Goal: Information Seeking & Learning: Learn about a topic

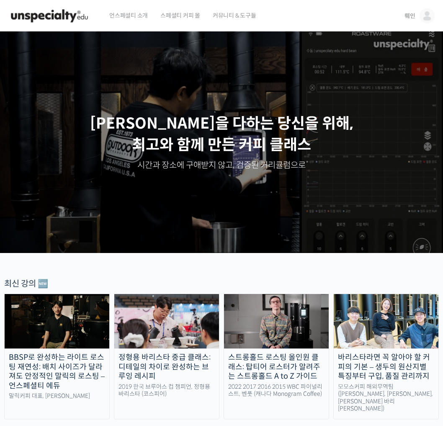
click at [417, 16] on link "뤠인" at bounding box center [419, 16] width 30 height 32
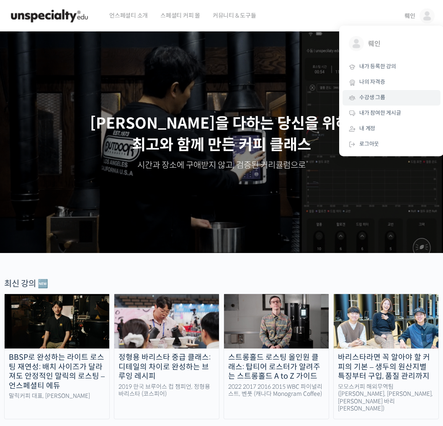
click at [384, 97] on span "수강생 그룹" at bounding box center [372, 97] width 26 height 7
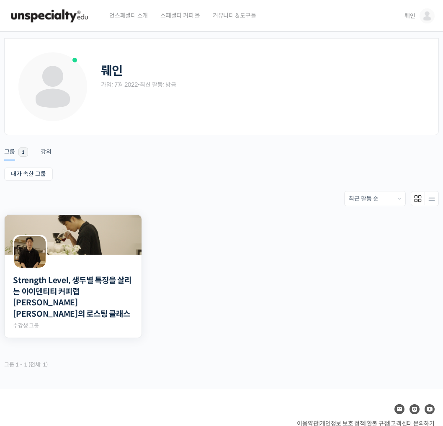
click at [75, 239] on img at bounding box center [73, 235] width 137 height 40
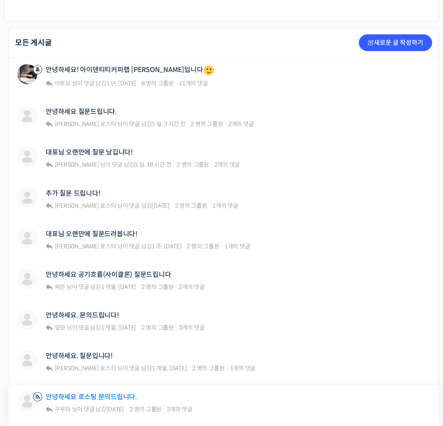
scroll to position [209, 0]
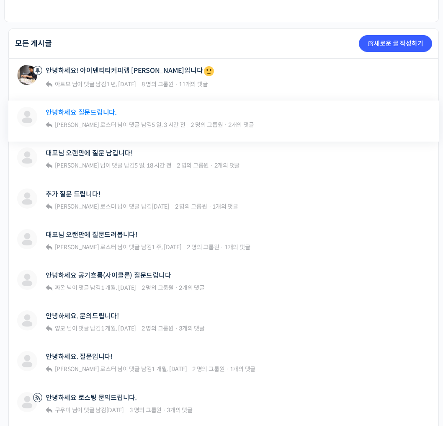
click at [91, 116] on link "안녕하세요 질문드립니다." at bounding box center [81, 112] width 71 height 8
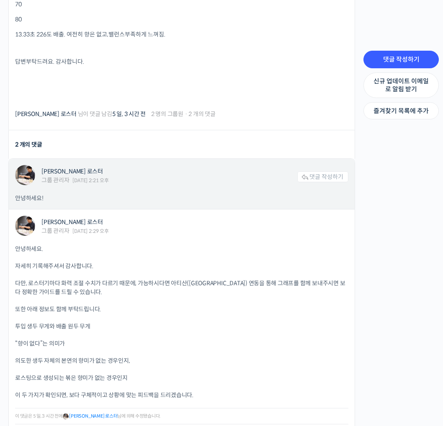
scroll to position [1047, 0]
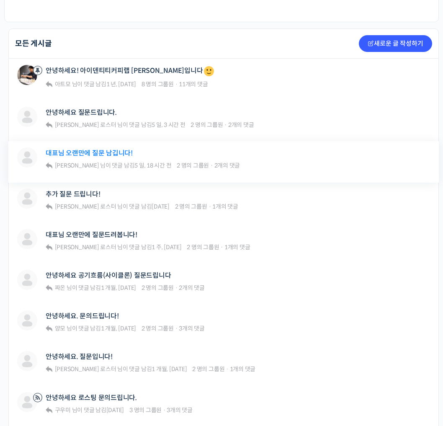
click at [103, 154] on link "대표님 오랜만에 질문 남깁니다!" at bounding box center [89, 153] width 87 height 8
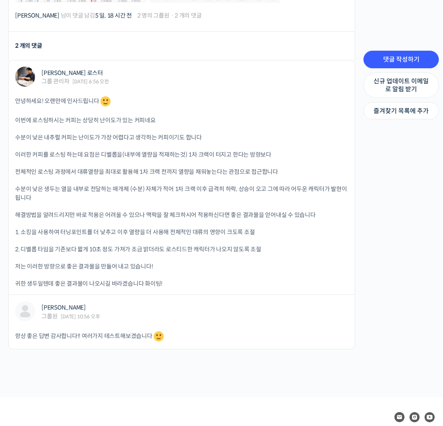
scroll to position [637, 0]
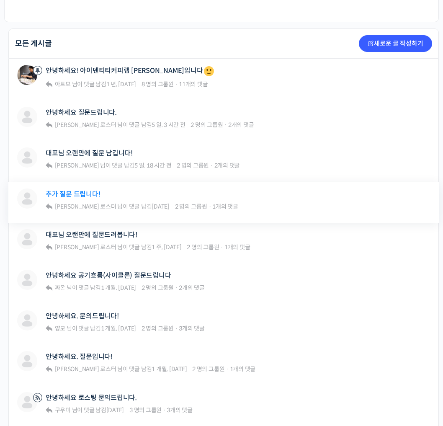
click at [90, 196] on link "추가 질문 드립니다!" at bounding box center [73, 194] width 54 height 8
click at [102, 233] on link "대표님 오랜만에 질문드려봅니다!" at bounding box center [92, 235] width 92 height 8
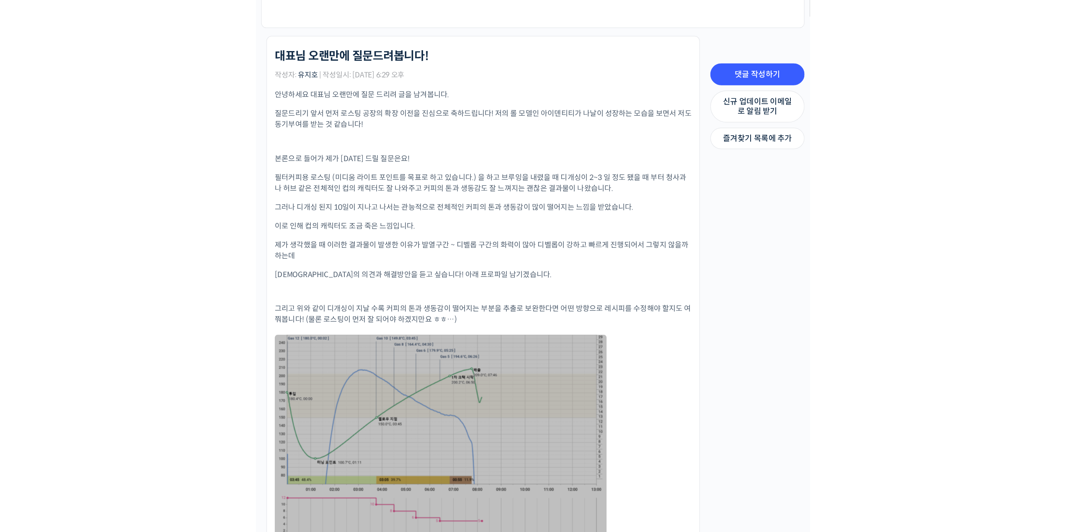
scroll to position [209, 0]
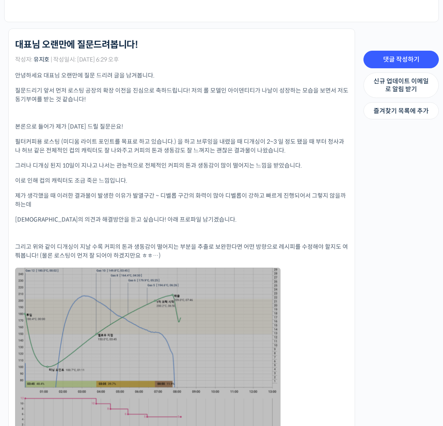
click at [265, 309] on link at bounding box center [147, 349] width 265 height 163
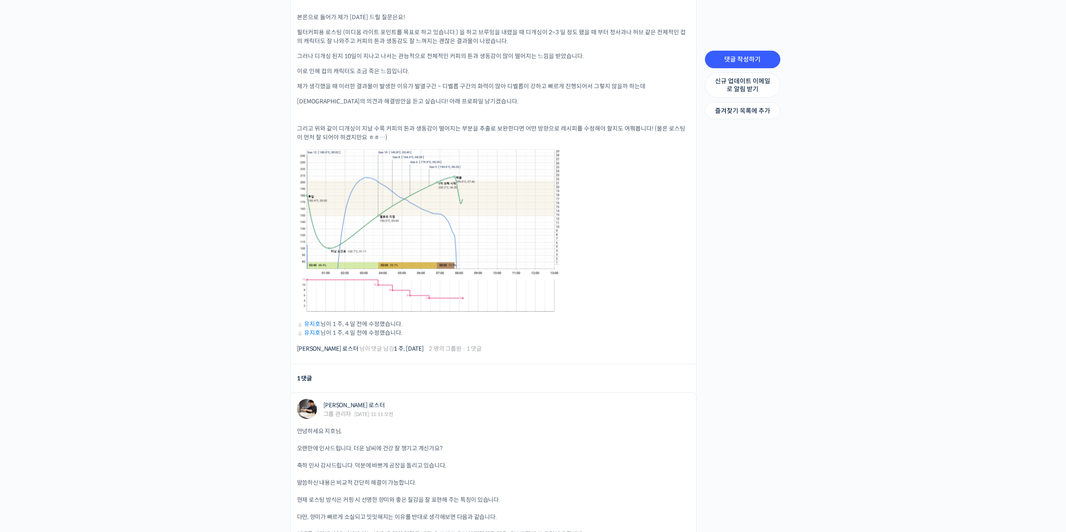
scroll to position [335, 0]
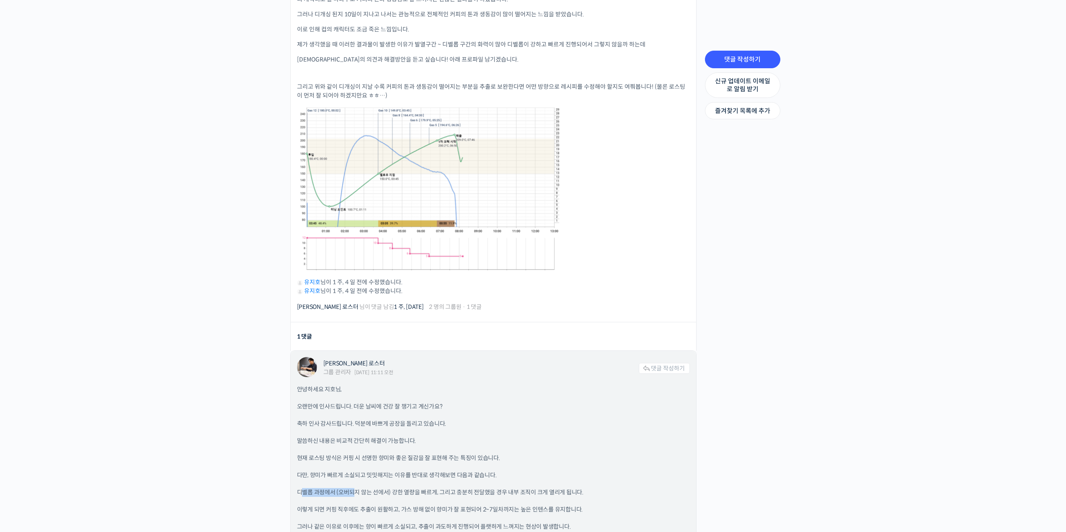
drag, startPoint x: 302, startPoint y: 489, endPoint x: 353, endPoint y: 489, distance: 51.5
click at [353, 425] on p "디벨롭 과정에서 (오버되지 않는 선에서) 강한 열량을 빠르게, 그리고 충분히 전달했을 경우 내부 조직이 크게 열리게 됩니다." at bounding box center [493, 492] width 393 height 9
click at [404, 425] on p "디벨롭 과정에서 (오버되지 않는 선에서) 강한 열량을 빠르게, 그리고 충분히 전달했을 경우 내부 조직이 크게 열리게 됩니다." at bounding box center [493, 492] width 393 height 9
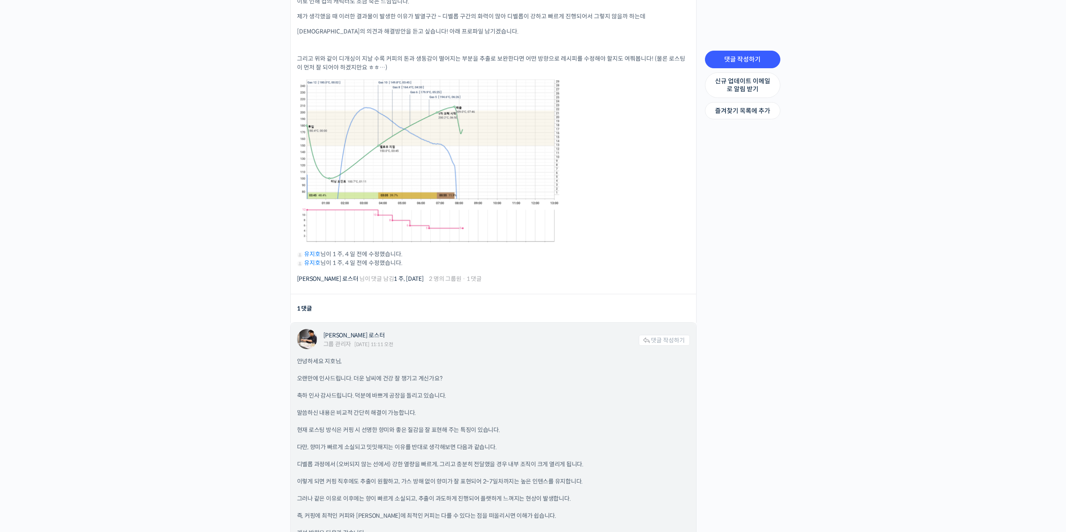
scroll to position [377, 0]
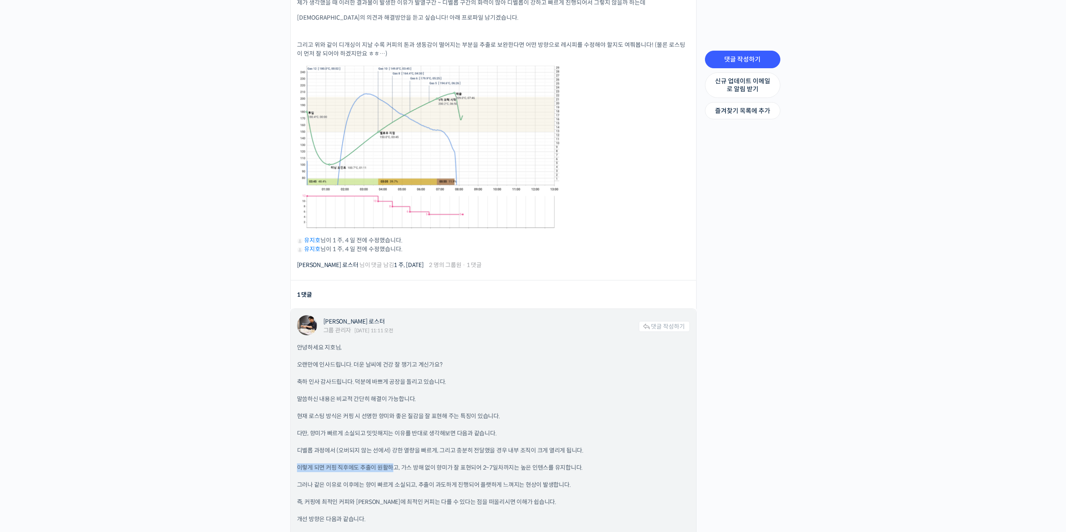
drag, startPoint x: 298, startPoint y: 463, endPoint x: 394, endPoint y: 463, distance: 96.3
click at [394, 425] on p "이렇게 되면 커핑 직후에도 추출이 원활하고, 가스 방해 없이 향미가 잘 표현되어 2~7일차까지는 높은 인텐스를 유지합니다." at bounding box center [493, 467] width 393 height 9
drag, startPoint x: 402, startPoint y: 462, endPoint x: 480, endPoint y: 466, distance: 77.9
click at [443, 425] on p "이렇게 되면 커핑 직후에도 추출이 원활하고, 가스 방해 없이 향미가 잘 표현되어 2~7일차까지는 높은 인텐스를 유지합니다." at bounding box center [493, 467] width 393 height 9
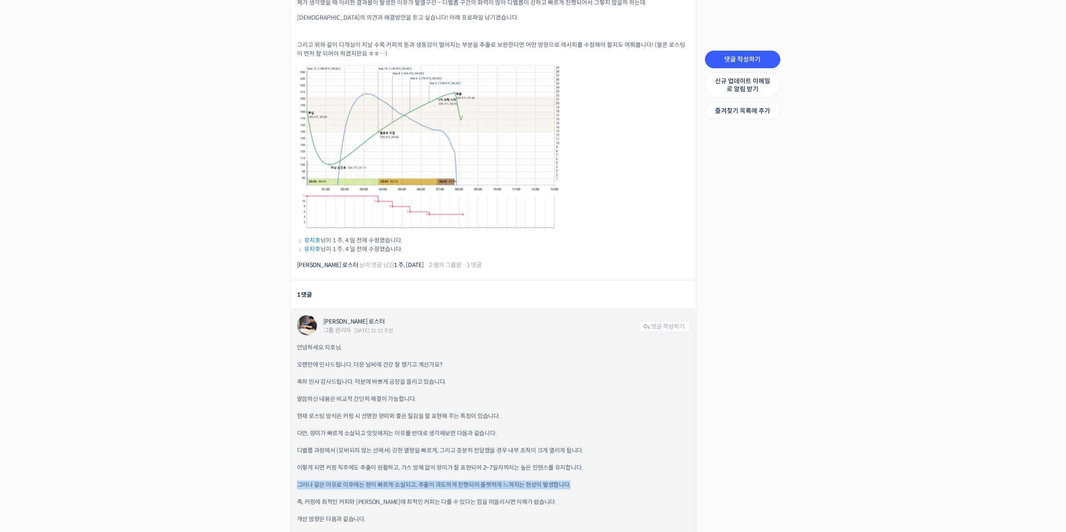
drag, startPoint x: 296, startPoint y: 481, endPoint x: 574, endPoint y: 483, distance: 277.2
click at [443, 425] on p "그러나 같은 이유로 이후에는 향이 빠르게 소실되고, 추출이 과도하게 진행되어 플랫하게 느껴지는 현상이 발생합니다." at bounding box center [493, 485] width 393 height 9
click at [443, 425] on div "안녕하세요 지호님, 오랜만에 인사드립니다. 더운 날씨에 건강 잘 챙기고 계신가요? 축하 인사 감사드립니다. 덕분에 바쁘게 공장을 돌리고 있습니…" at bounding box center [493, 476] width 393 height 266
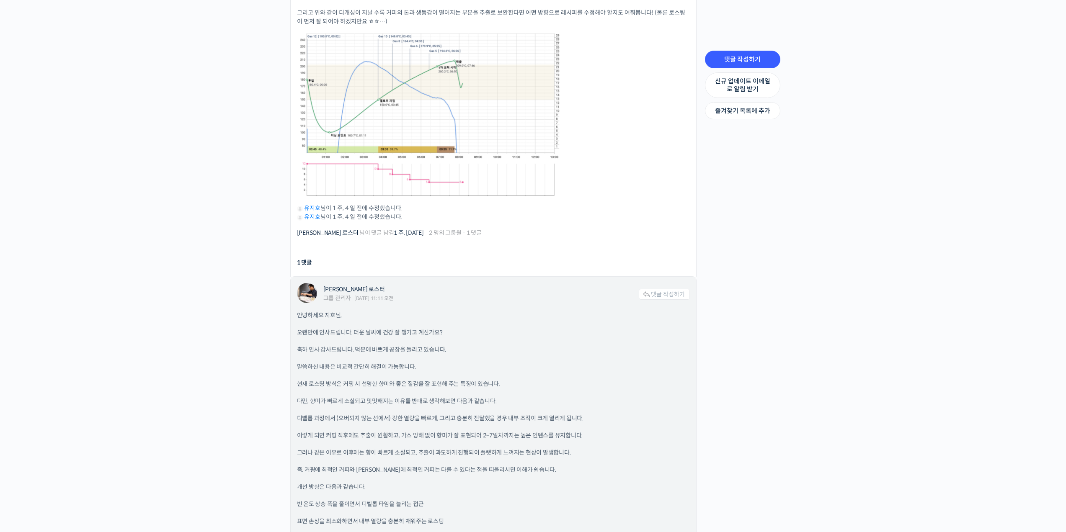
scroll to position [461, 0]
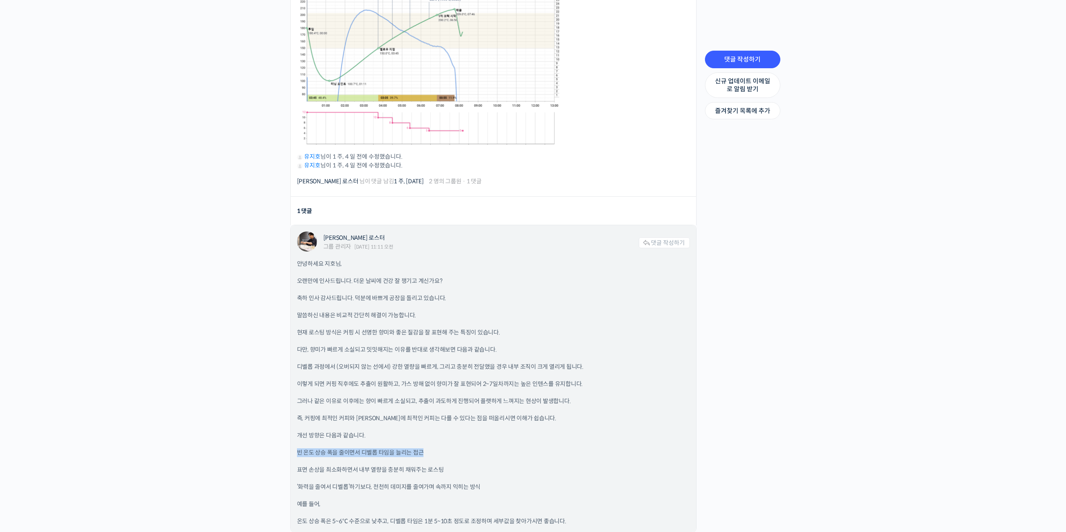
drag, startPoint x: 297, startPoint y: 448, endPoint x: 422, endPoint y: 452, distance: 125.3
click at [422, 425] on p "빈 온도 상승 폭을 줄이면서 디벨롭 타임을 늘리는 접근" at bounding box center [493, 452] width 393 height 9
drag, startPoint x: 296, startPoint y: 480, endPoint x: 371, endPoint y: 480, distance: 74.1
click at [371, 425] on p "‘화력을 줄여서 디벨롭’하기보다, 천천히 데미지를 줄여가며 속까지 익히는 방식" at bounding box center [493, 487] width 393 height 9
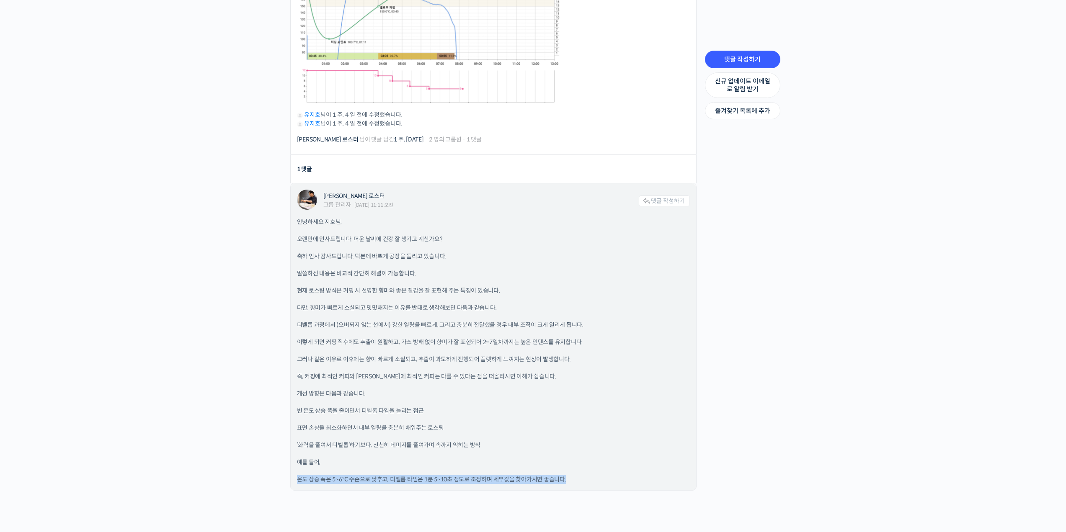
drag, startPoint x: 297, startPoint y: 476, endPoint x: 565, endPoint y: 482, distance: 268.5
click at [443, 425] on div "윤원균 로스터 그룹 관리자 2025년 08월 08일 11:11 오전 댓글 작성하기 안녕하세요 지호님, 오랜만에 인사드립니다. 더운 날씨에 건강…" at bounding box center [493, 336] width 405 height 307
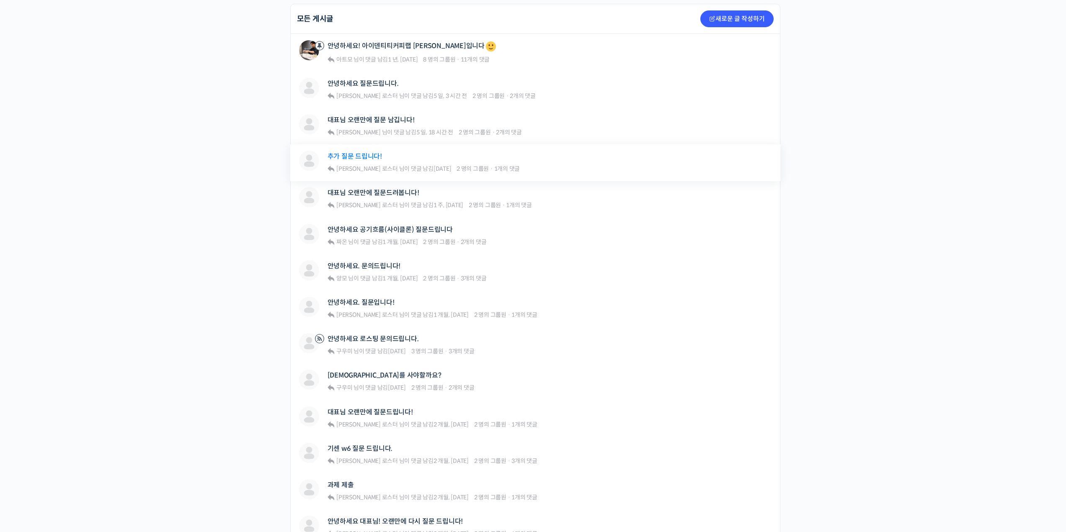
click at [368, 154] on link "추가 질문 드립니다!" at bounding box center [354, 156] width 54 height 8
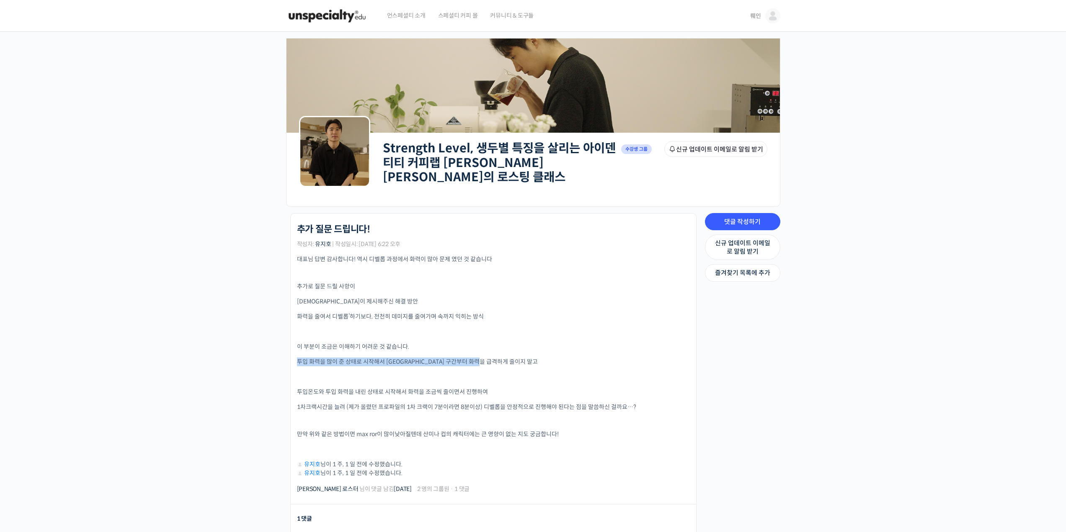
drag, startPoint x: 299, startPoint y: 358, endPoint x: 514, endPoint y: 358, distance: 215.6
click at [514, 358] on p "투입 화력을 많이 준 상태로 시작해서 [GEOGRAPHIC_DATA] 구간부터 화력을 급격하게 줄이지 말고" at bounding box center [493, 362] width 393 height 9
drag, startPoint x: 296, startPoint y: 390, endPoint x: 485, endPoint y: 389, distance: 189.2
click at [485, 389] on li "Strength Level, 생두별 특징을 살리는 아이덴티티 커피랩 윤원균 대표의 로스팅 클래스 추가 질문 드립니다! 작성자: 유지호 | 작성…" at bounding box center [493, 358] width 406 height 291
click at [490, 389] on p "투입온도와 투입 화력을 내린 상태로 시작해서 화력을 조금씩 줄이면서 진행하여" at bounding box center [493, 392] width 393 height 9
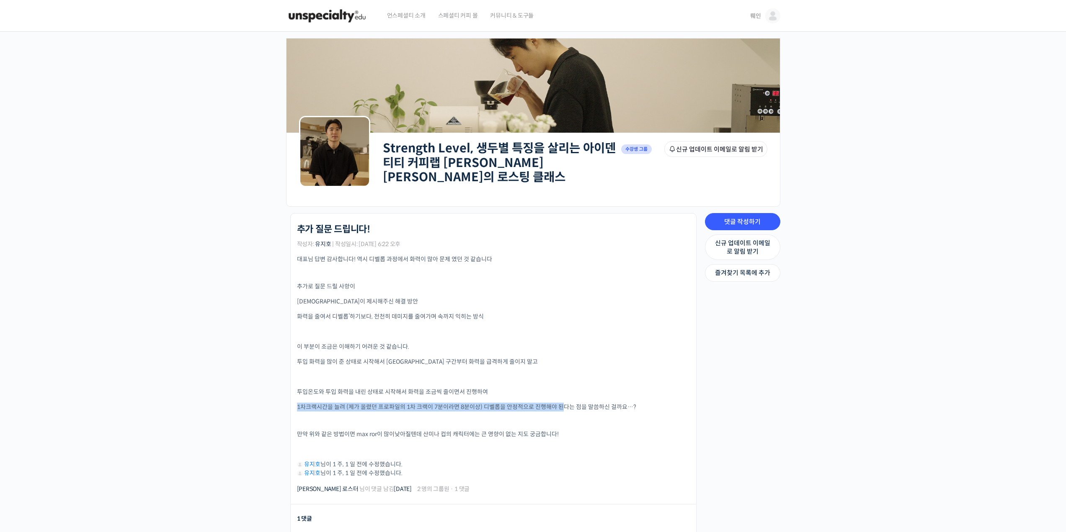
drag, startPoint x: 298, startPoint y: 403, endPoint x: 561, endPoint y: 407, distance: 263.4
click at [561, 407] on p "1차크랙 시간을 늘려 (제가 올렸던 프로파일의 1차 크랙이 7분이라면 8분이상) 디벨롭을 안정적으로 진행해야 된다는 점을 말씀하신 걸까요…?" at bounding box center [493, 407] width 393 height 9
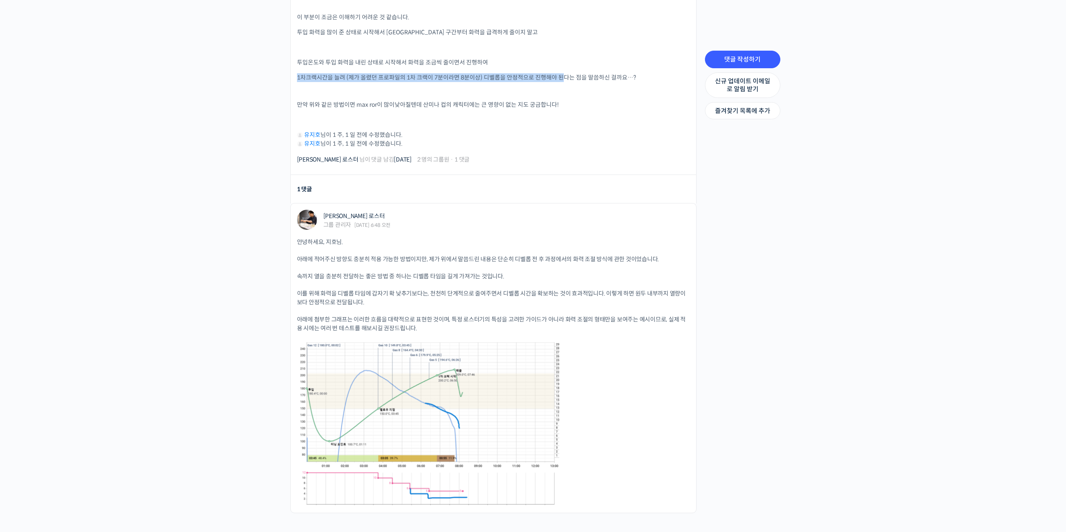
scroll to position [377, 0]
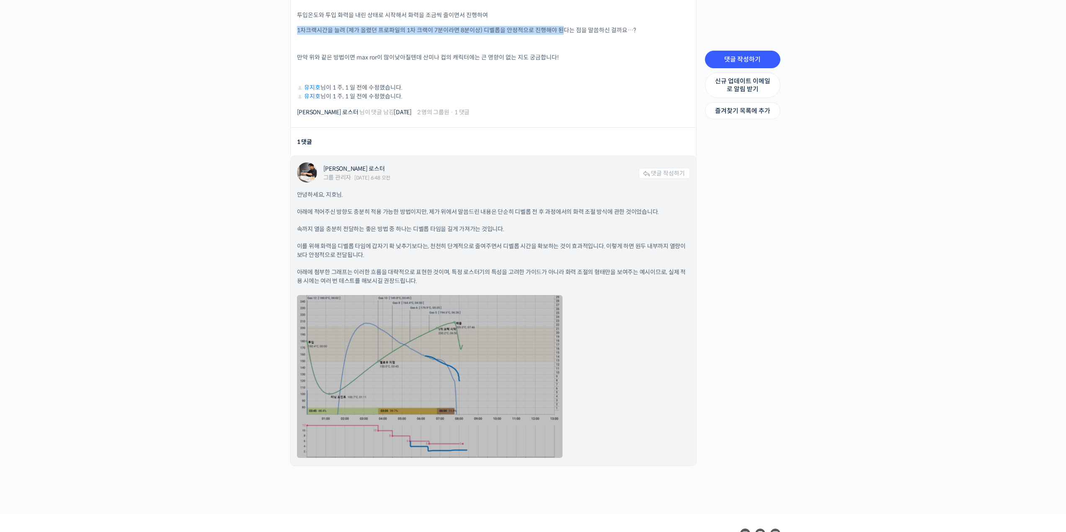
click at [334, 382] on link at bounding box center [429, 376] width 265 height 163
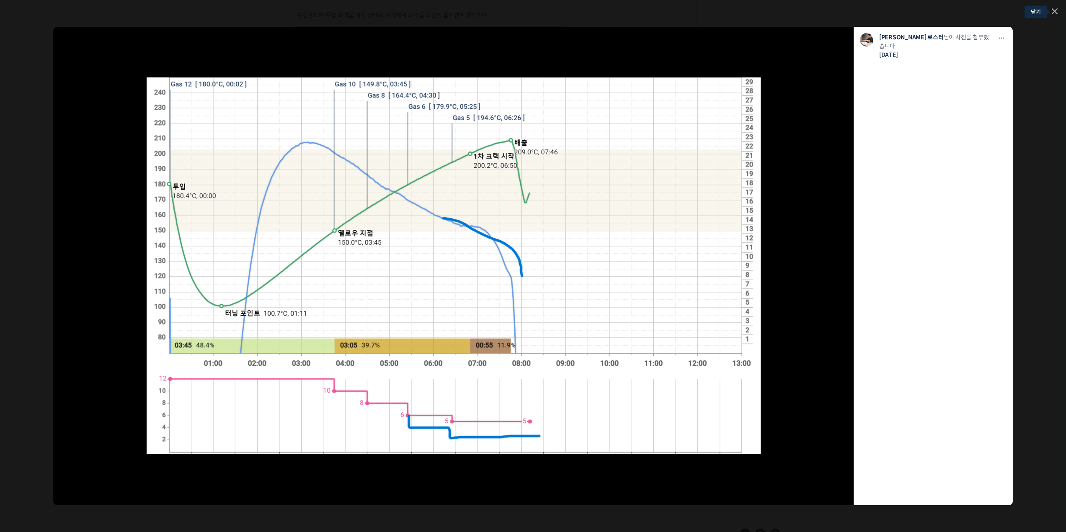
click at [1055, 12] on icon at bounding box center [1054, 11] width 5 height 5
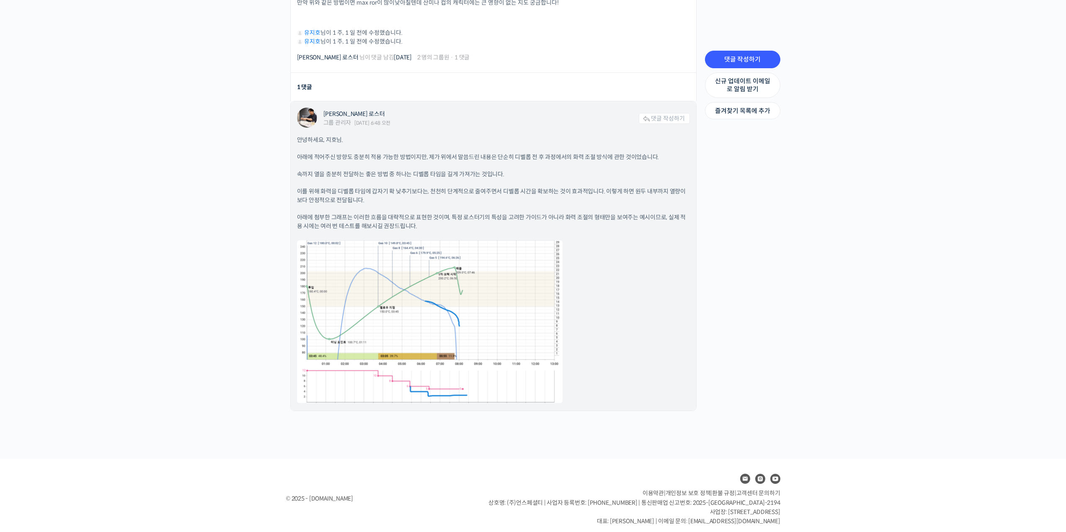
scroll to position [434, 0]
